Goal: Check status: Check status

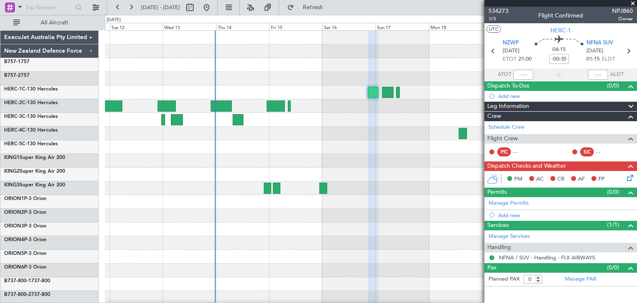
drag, startPoint x: 633, startPoint y: 2, endPoint x: 577, endPoint y: 28, distance: 61.6
click at [633, 2] on span at bounding box center [632, 3] width 8 height 7
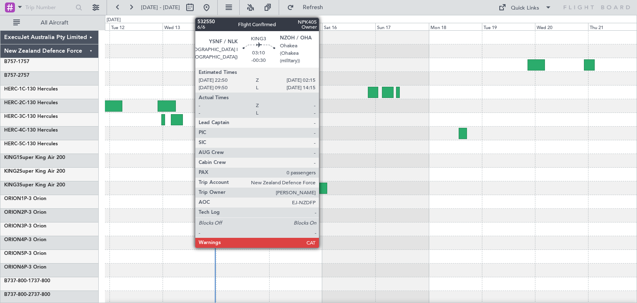
click at [323, 188] on div at bounding box center [323, 187] width 8 height 11
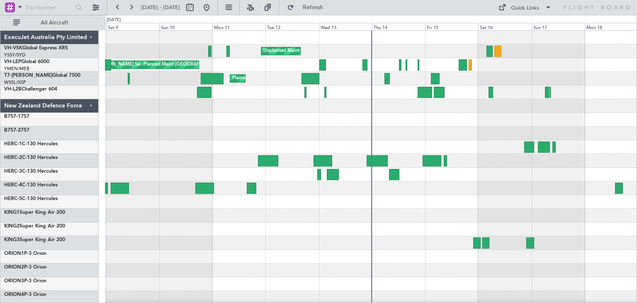
click at [90, 37] on div "ExecuJet Australia Pty Limited" at bounding box center [49, 38] width 98 height 14
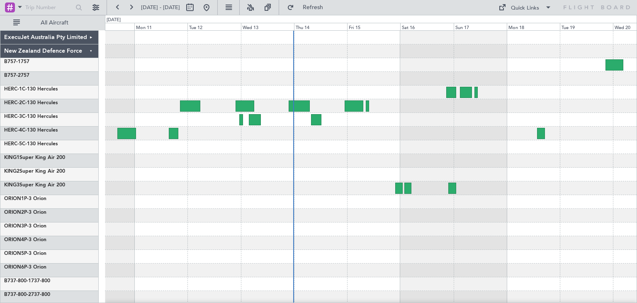
click at [300, 186] on div at bounding box center [370, 188] width 531 height 14
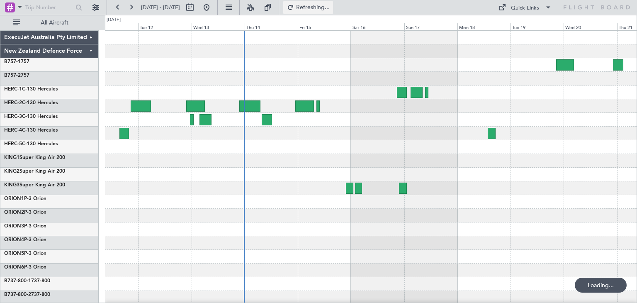
click at [330, 5] on span "Refreshing..." at bounding box center [313, 8] width 35 height 6
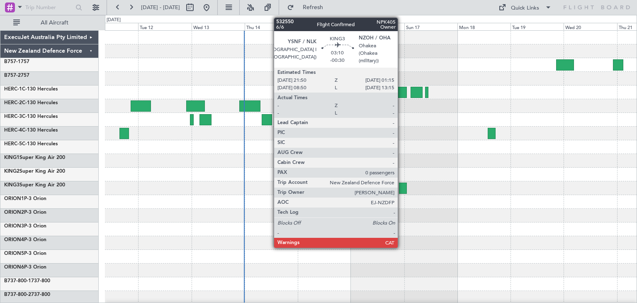
click at [401, 184] on div at bounding box center [403, 187] width 8 height 11
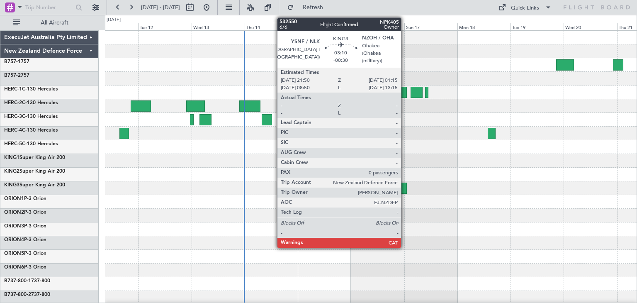
click at [405, 189] on div at bounding box center [403, 187] width 8 height 11
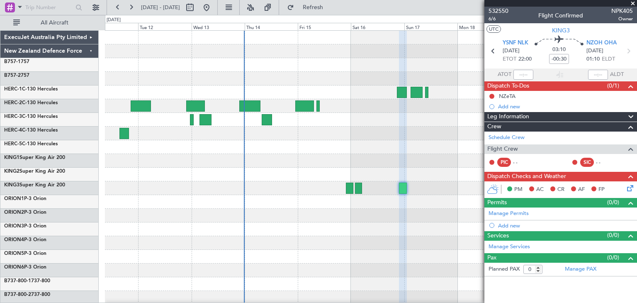
click at [632, 2] on span at bounding box center [632, 3] width 8 height 7
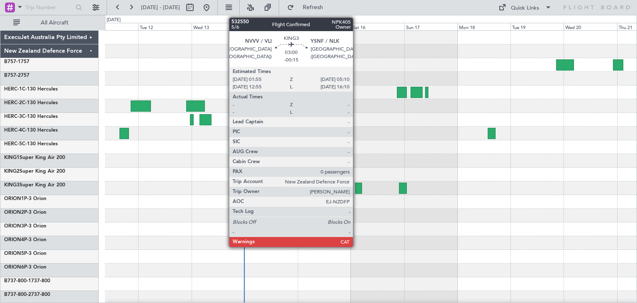
click at [357, 188] on div at bounding box center [358, 187] width 7 height 11
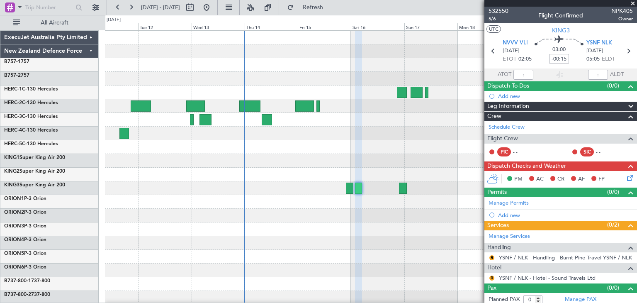
click at [631, 3] on span at bounding box center [632, 3] width 8 height 7
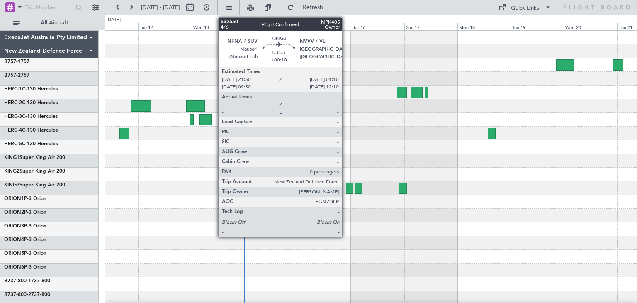
click at [346, 190] on div at bounding box center [349, 187] width 7 height 11
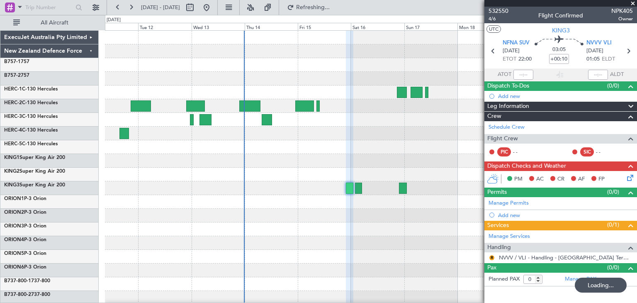
click at [632, 2] on span at bounding box center [632, 3] width 8 height 7
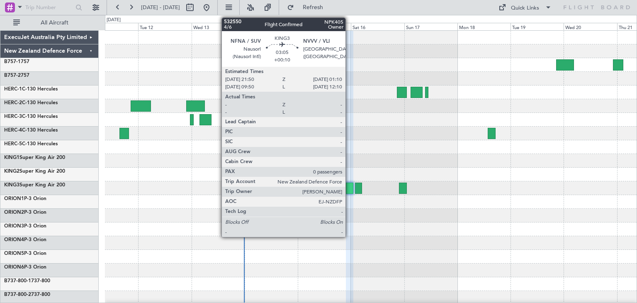
click at [349, 186] on div at bounding box center [349, 187] width 7 height 11
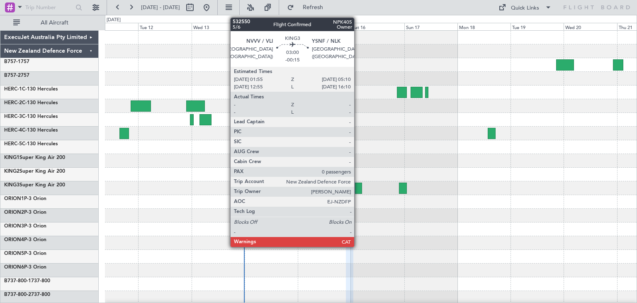
click at [358, 187] on div at bounding box center [358, 187] width 7 height 11
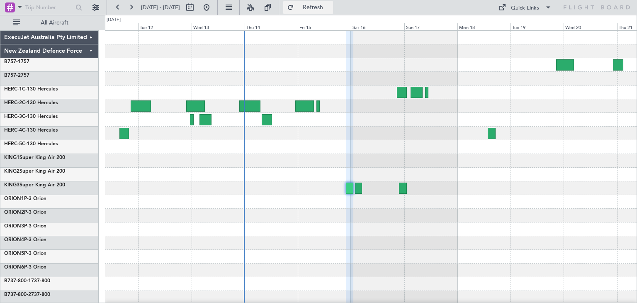
click at [327, 5] on span "Refresh" at bounding box center [313, 8] width 35 height 6
